Goal: Task Accomplishment & Management: Manage account settings

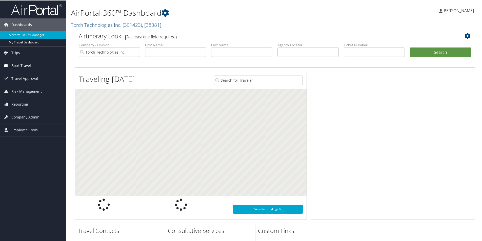
click at [15, 64] on span "Book Travel" at bounding box center [20, 65] width 19 height 13
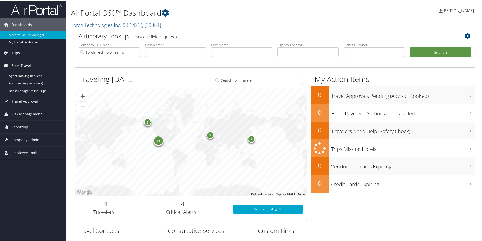
click at [24, 142] on span "Company Admin" at bounding box center [25, 139] width 28 height 13
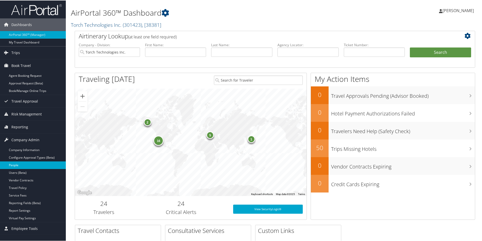
click at [13, 163] on link "People" at bounding box center [33, 165] width 66 height 8
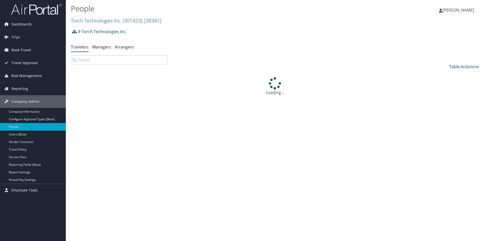
click at [112, 62] on input "search" at bounding box center [119, 59] width 96 height 9
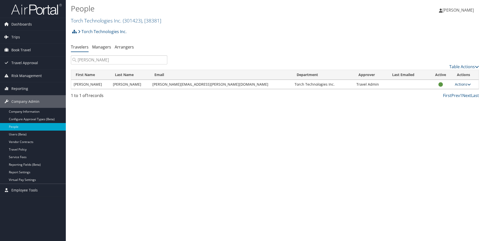
type input "farquhar"
click at [460, 86] on link "Actions" at bounding box center [463, 84] width 16 height 5
click at [454, 99] on link "View Profile" at bounding box center [446, 100] width 47 height 9
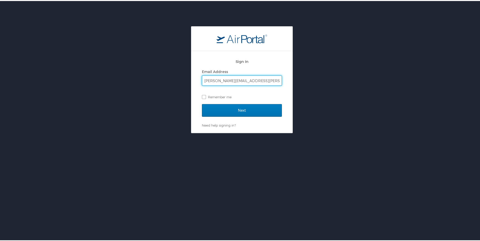
type input "erin.clemons@torchtechnologies.com"
click at [202, 103] on input "Next" at bounding box center [242, 109] width 80 height 13
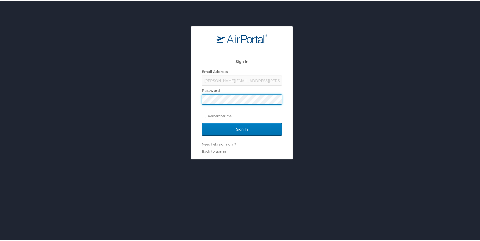
click at [202, 122] on input "Sign In" at bounding box center [242, 128] width 80 height 13
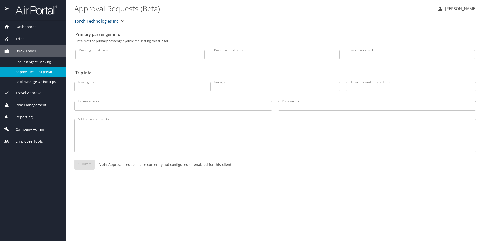
click at [33, 131] on span "Company Admin" at bounding box center [26, 130] width 35 height 6
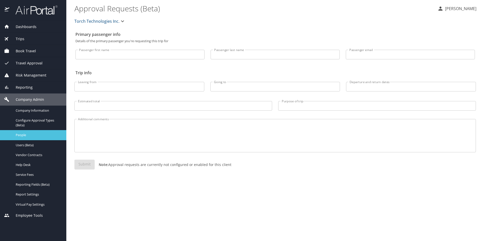
click at [24, 134] on span "People" at bounding box center [38, 135] width 45 height 5
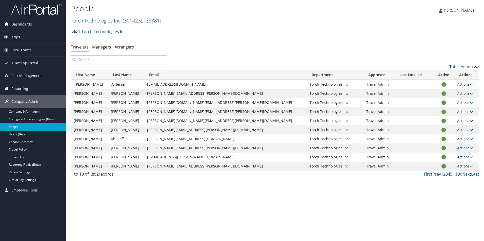
click at [130, 60] on input "search" at bounding box center [119, 59] width 96 height 9
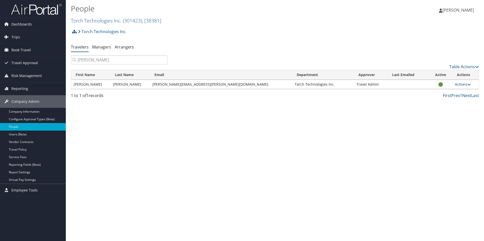
type input "farquhar"
click at [463, 85] on link "Actions" at bounding box center [463, 84] width 16 height 5
click at [447, 101] on link "View Profile" at bounding box center [446, 100] width 47 height 9
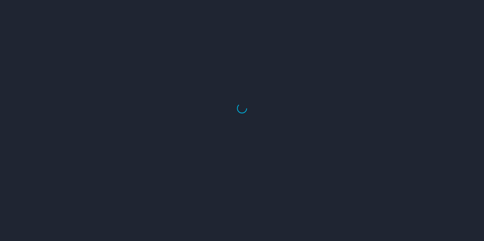
select select "US"
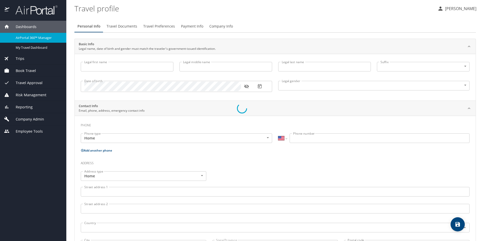
type input "Eric"
type input "Farquhar"
type input "Male"
select select "US"
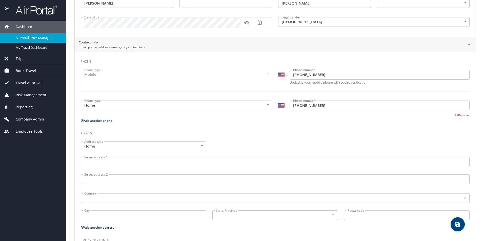
scroll to position [101, 0]
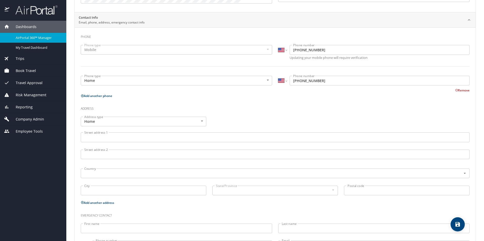
click at [391, 112] on h3 "Address" at bounding box center [275, 107] width 389 height 9
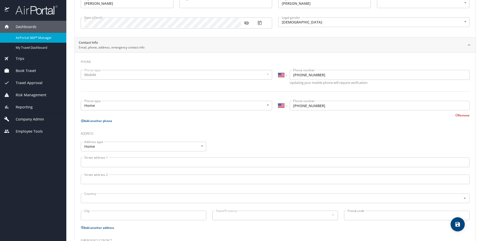
scroll to position [0, 0]
